Goal: Use online tool/utility: Utilize a website feature to perform a specific function

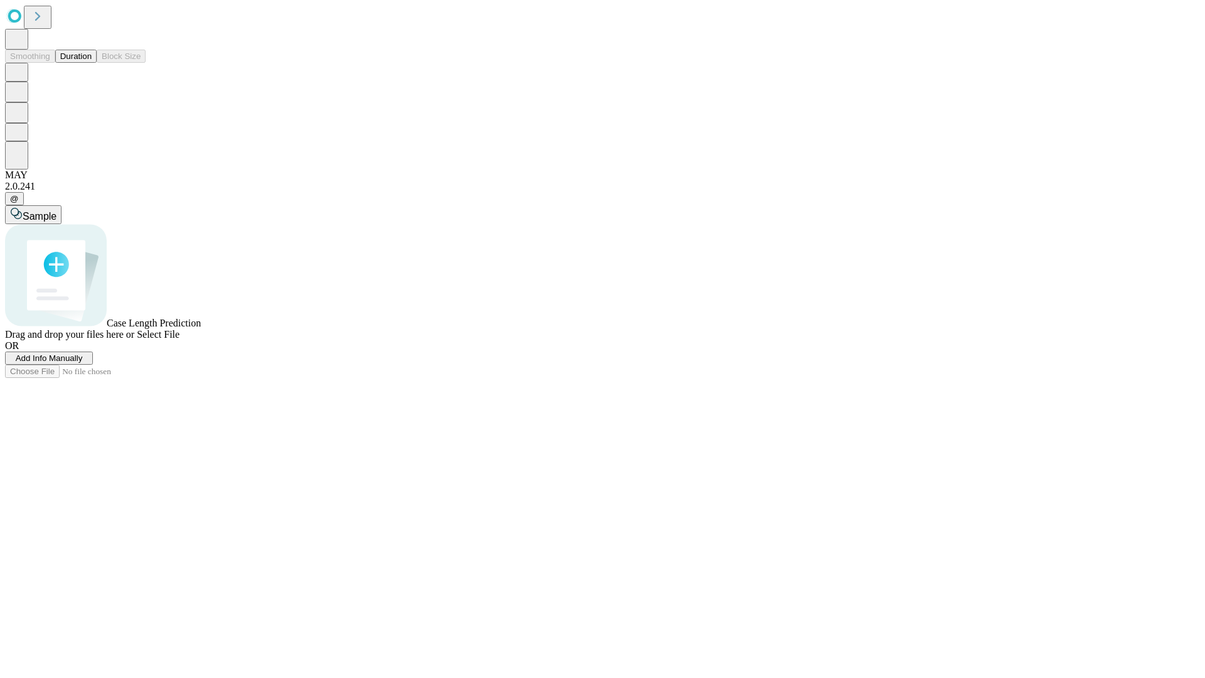
click at [83, 363] on span "Add Info Manually" at bounding box center [49, 357] width 67 height 9
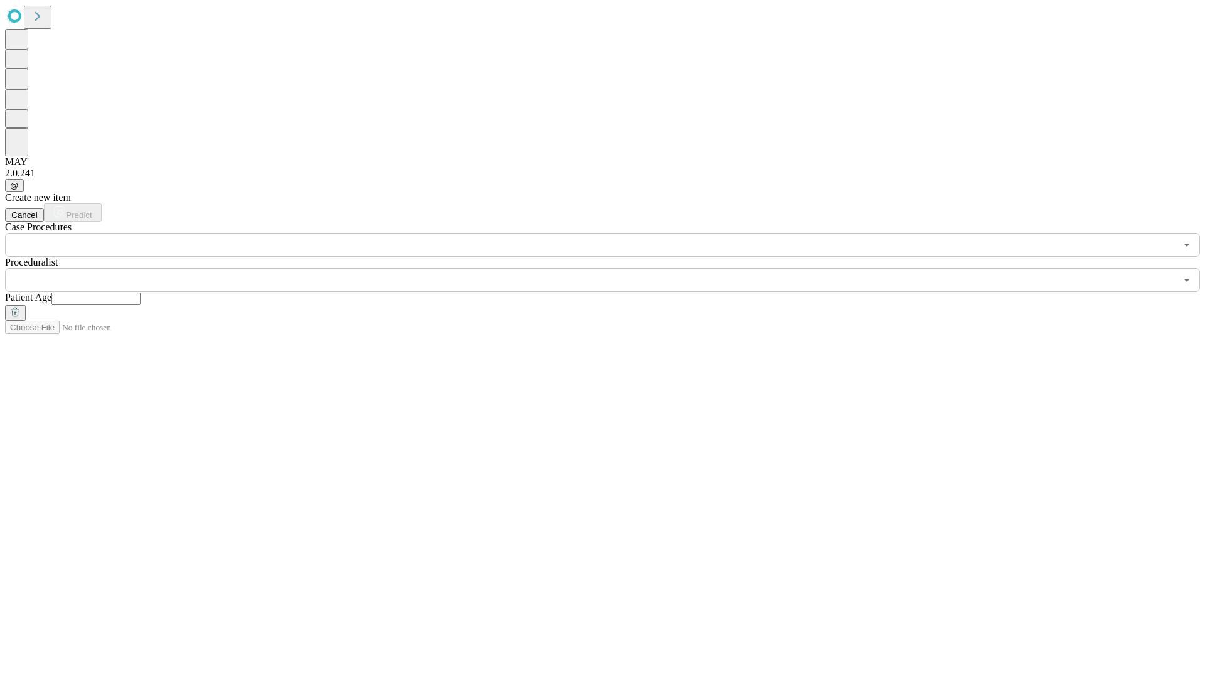
click at [141, 292] on input "text" at bounding box center [95, 298] width 89 height 13
type input "**"
click at [611, 268] on input "text" at bounding box center [590, 280] width 1170 height 24
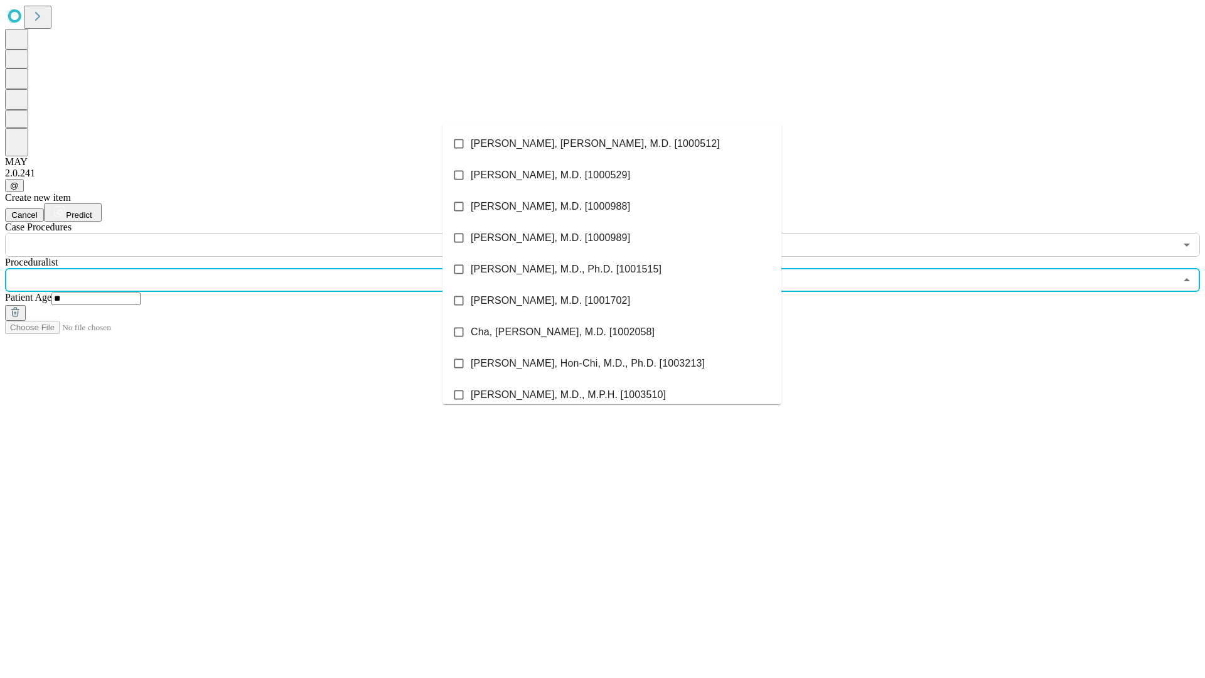
click at [612, 144] on li "[PERSON_NAME], [PERSON_NAME], M.D. [1000512]" at bounding box center [611, 143] width 339 height 31
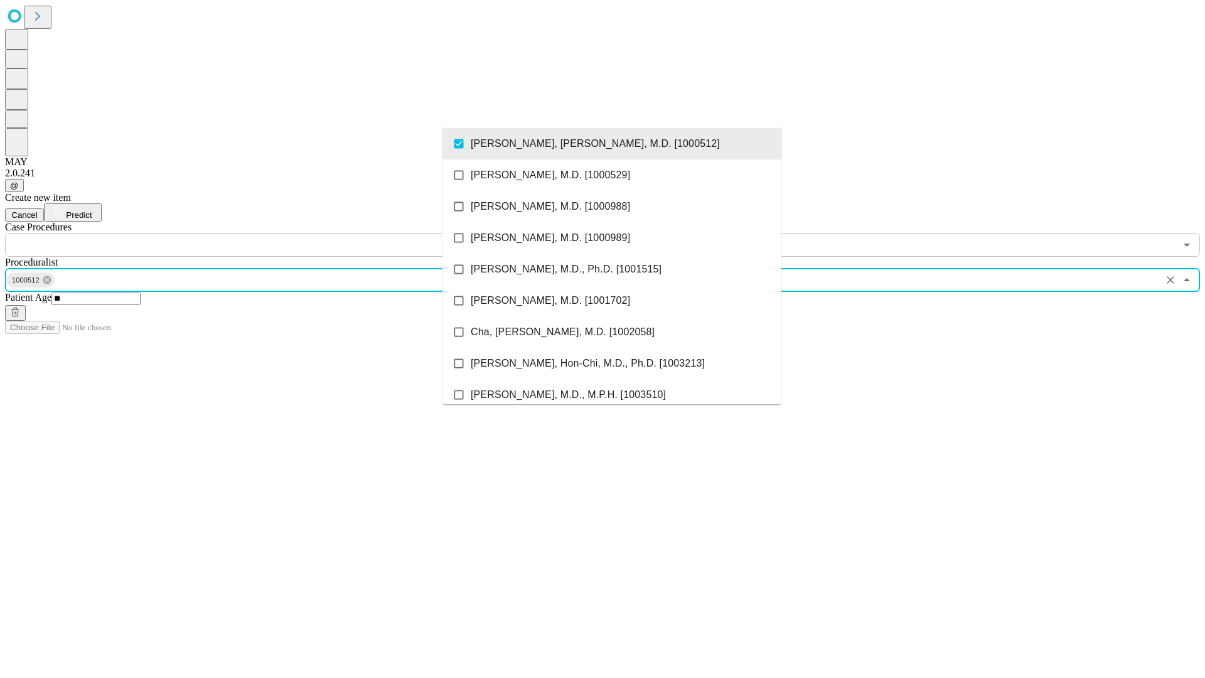
click at [264, 233] on input "text" at bounding box center [590, 245] width 1170 height 24
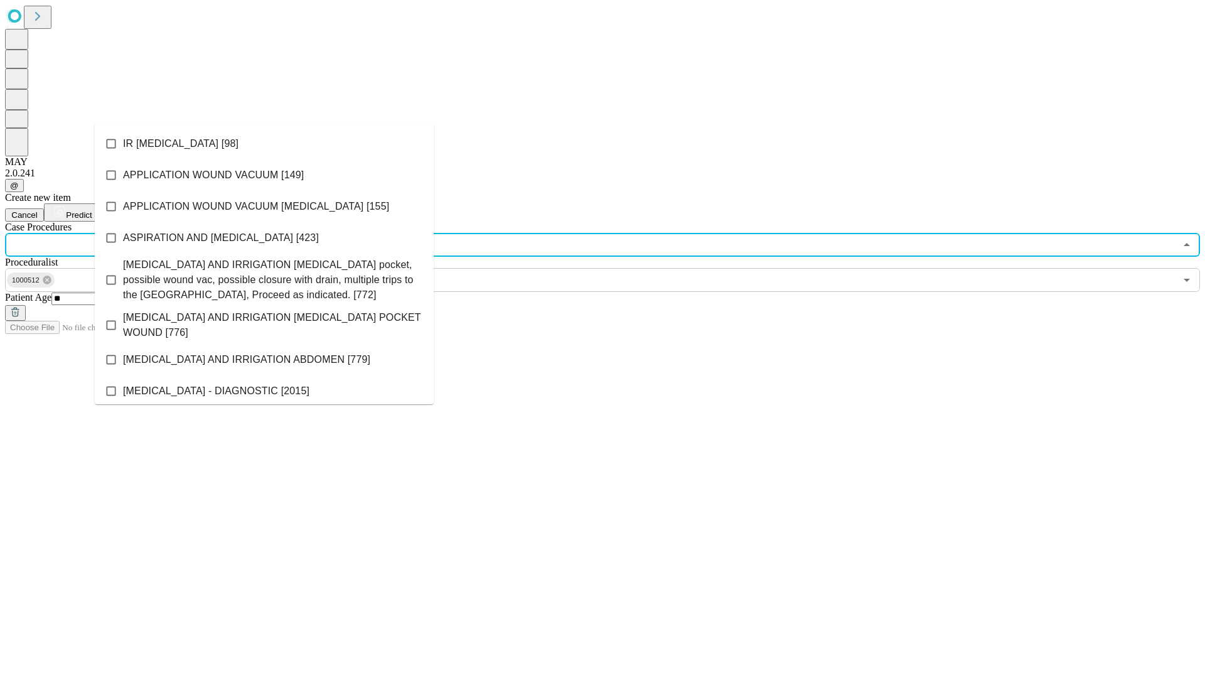
click at [264, 144] on li "IR [MEDICAL_DATA] [98]" at bounding box center [264, 143] width 339 height 31
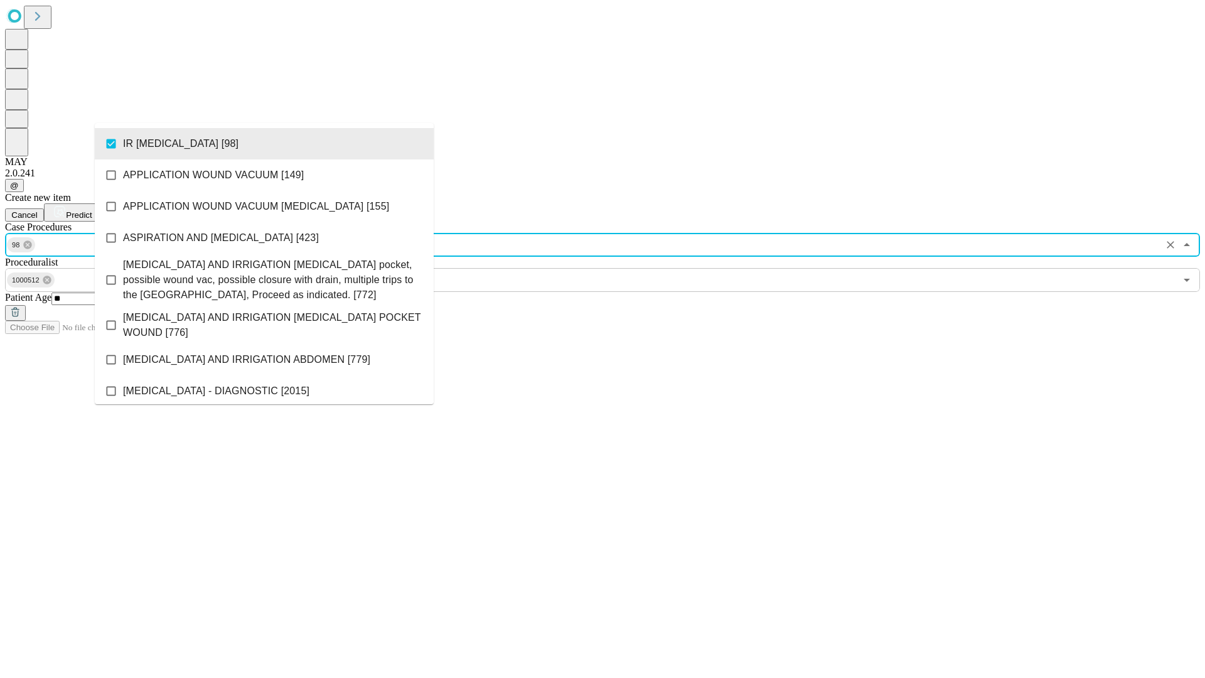
click at [92, 210] on span "Predict" at bounding box center [79, 214] width 26 height 9
